Goal: Use online tool/utility: Utilize a website feature to perform a specific function

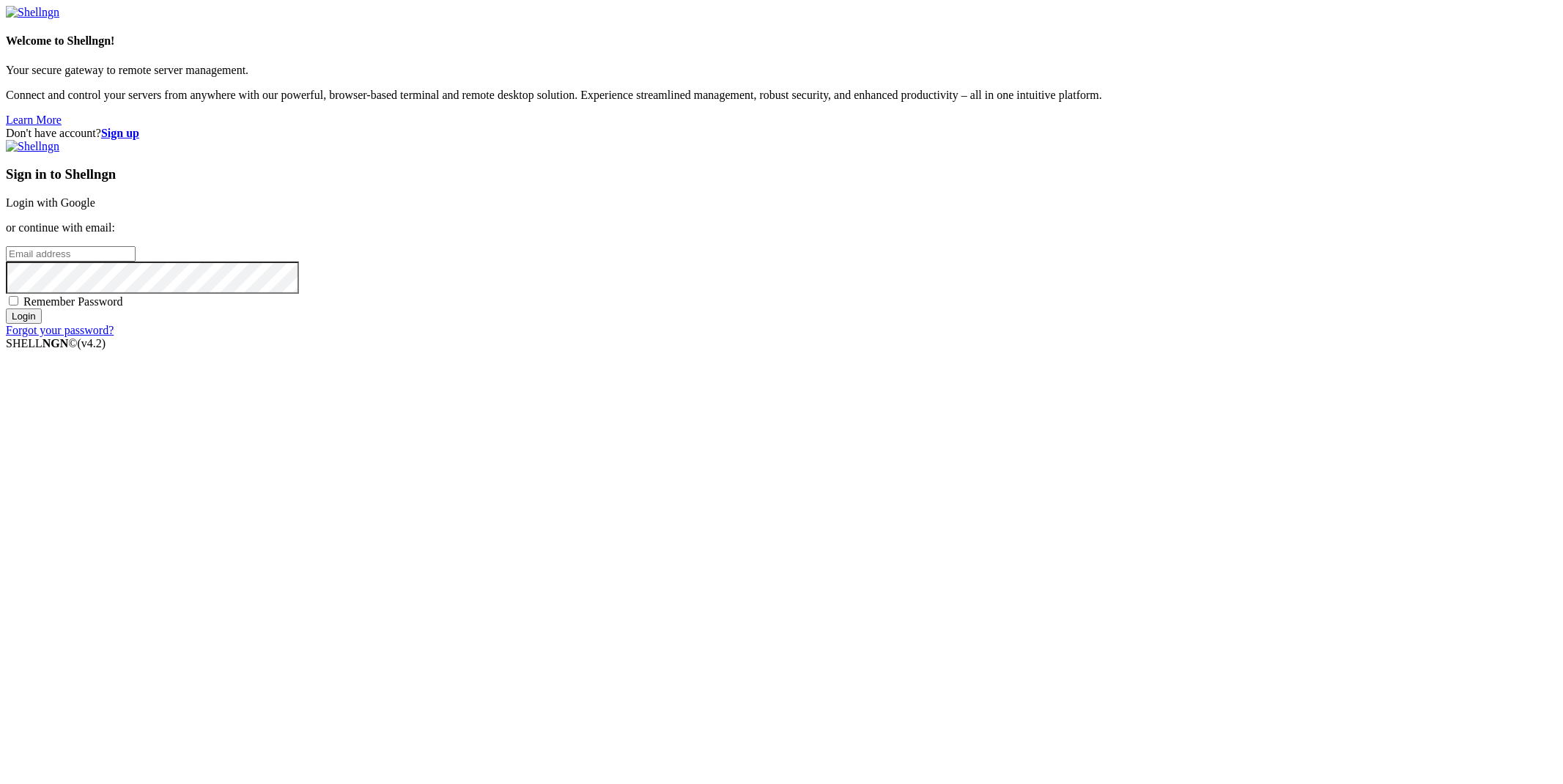
click at [95, 209] on link "Login with Google" at bounding box center [51, 203] width 90 height 12
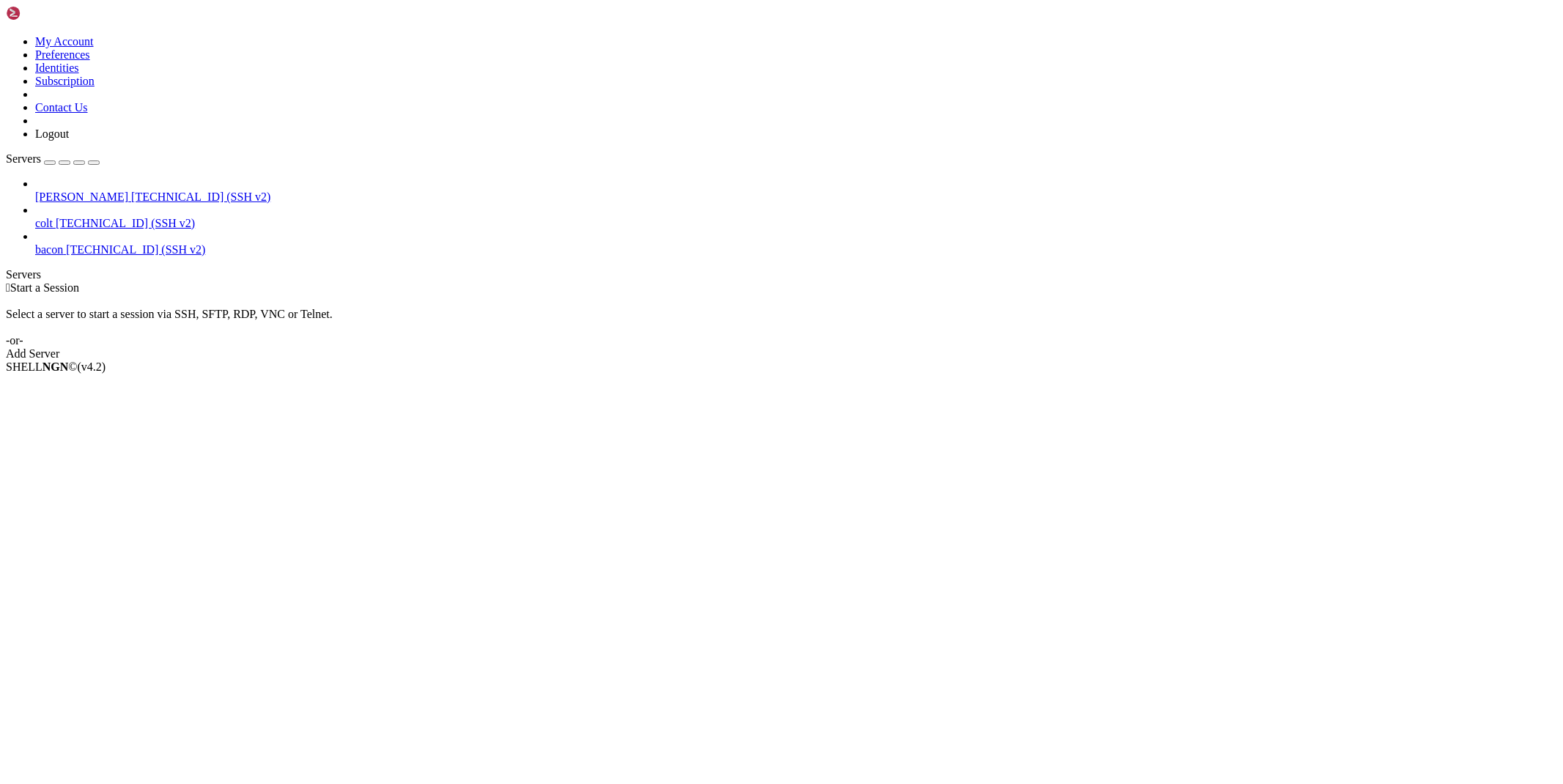
click at [131, 191] on span "[TECHNICAL_ID] (SSH v2)" at bounding box center [201, 197] width 139 height 12
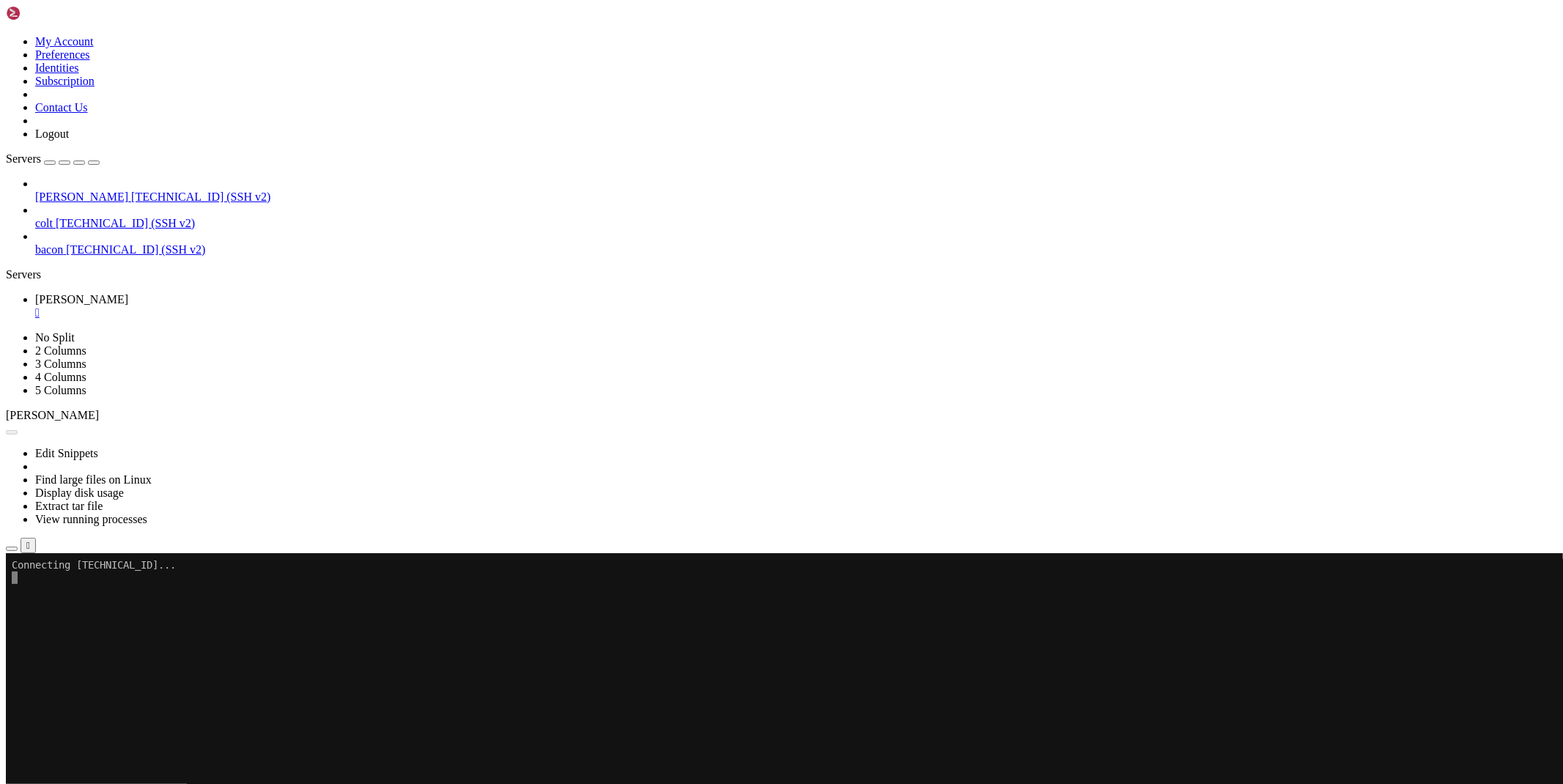
drag, startPoint x: 1445, startPoint y: 770, endPoint x: 1498, endPoint y: 772, distance: 53.0
click at [1498, 593] on div "[TECHNICAL_ID] Connecting" at bounding box center [782, 580] width 1552 height 26
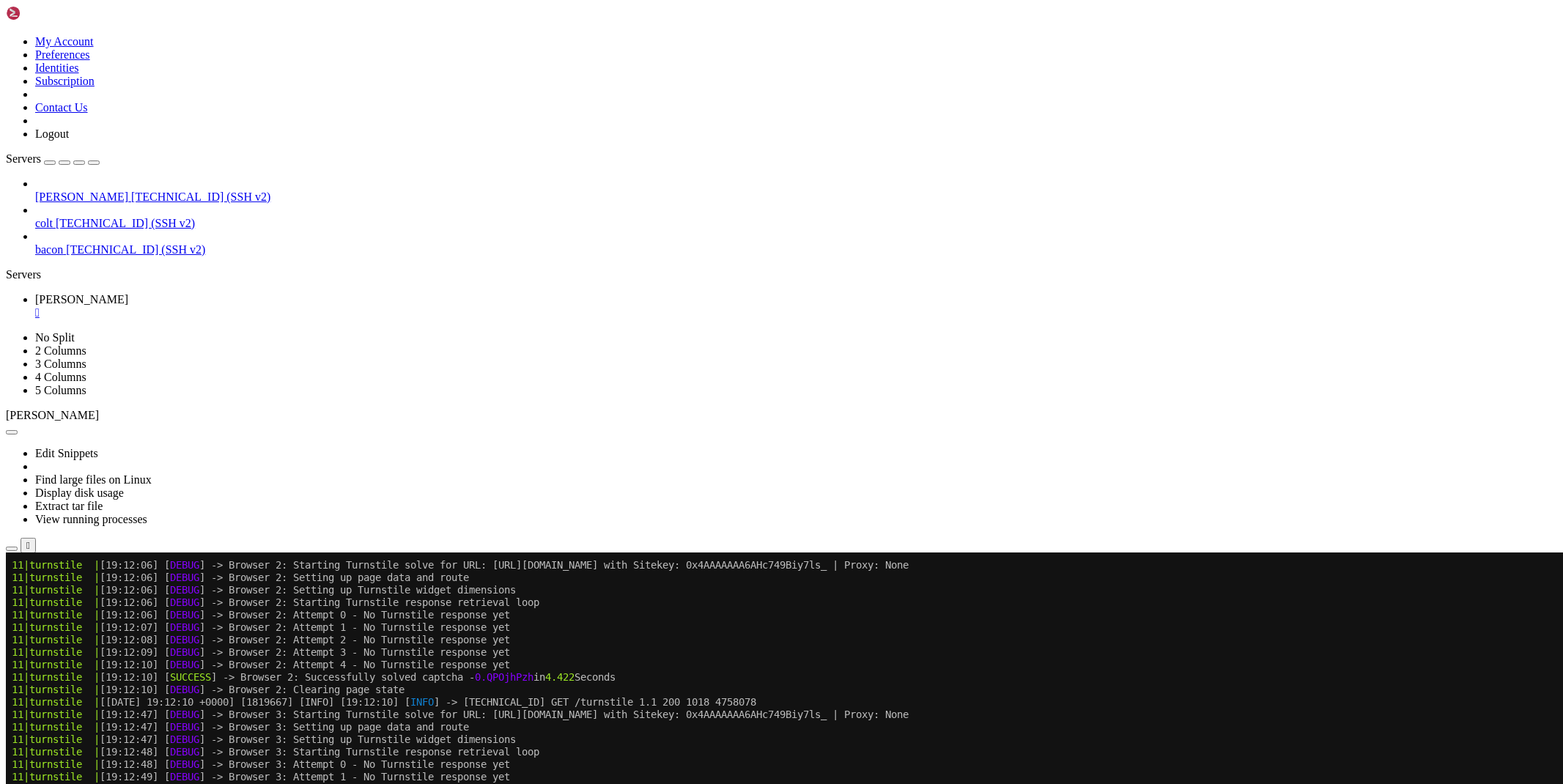
scroll to position [2080, 0]
drag, startPoint x: 197, startPoint y: 1213, endPoint x: 13, endPoint y: 1024, distance: 263.8
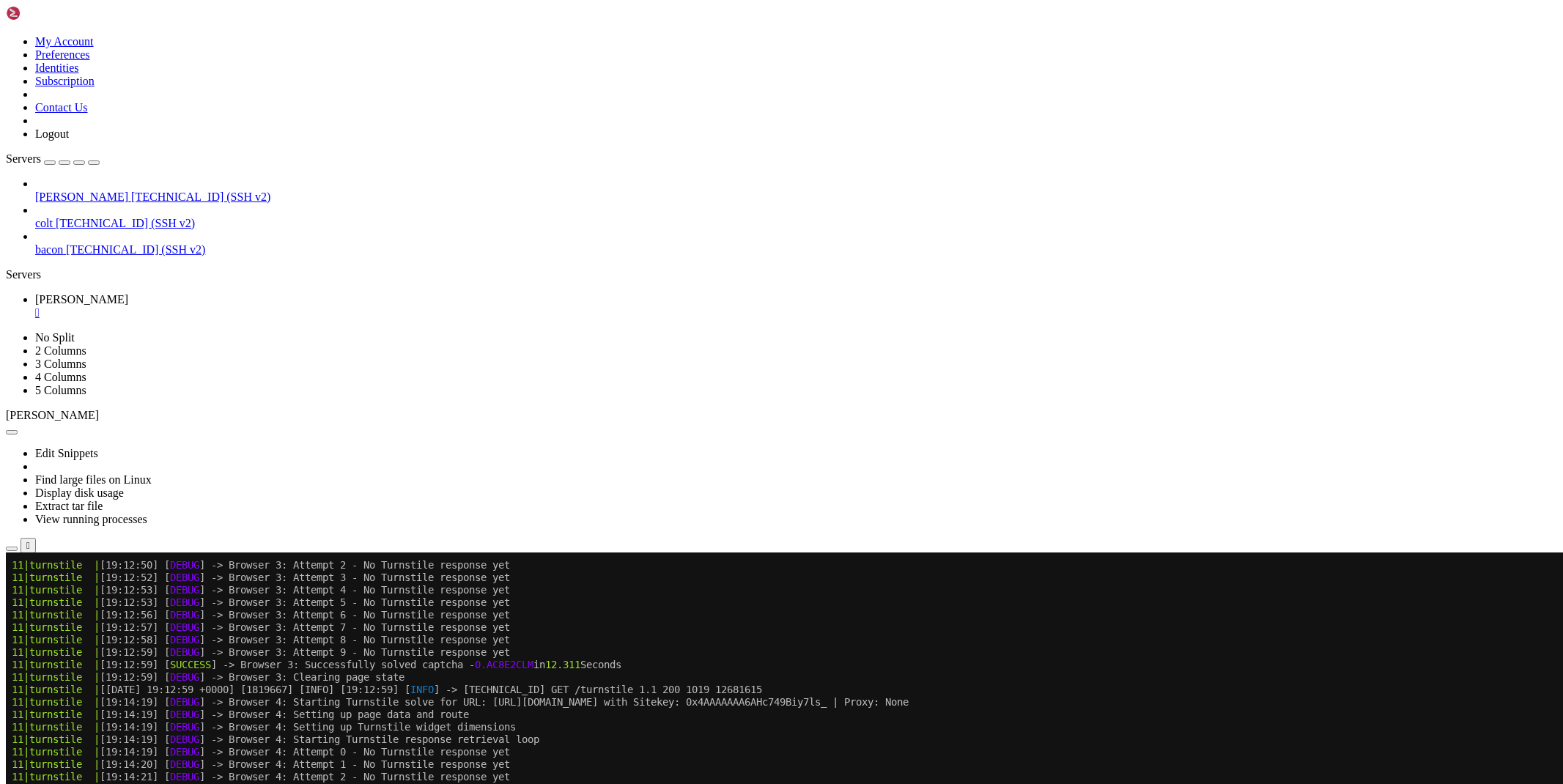
scroll to position [2092, 0]
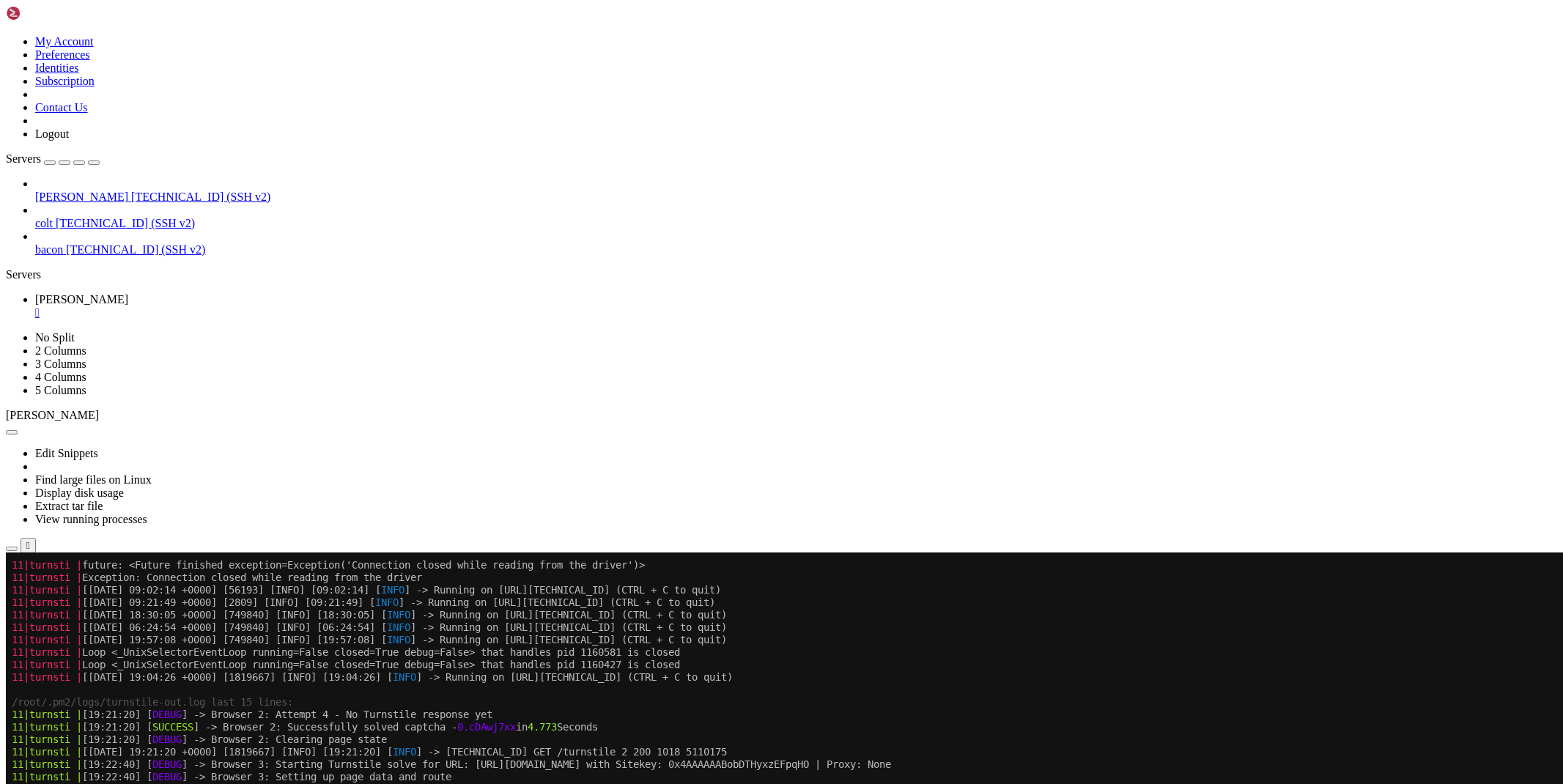
scroll to position [3027, 0]
